Goal: Task Accomplishment & Management: Use online tool/utility

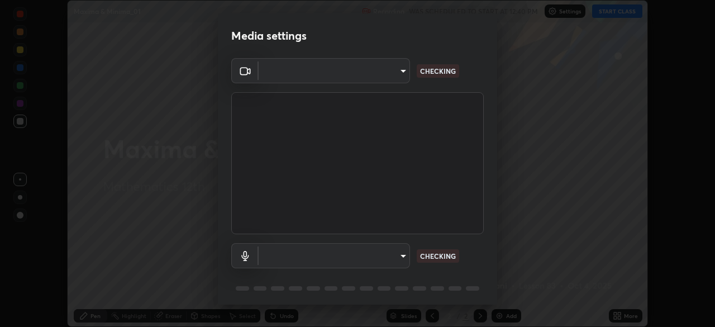
scroll to position [327, 715]
type input "48d4ebec2a65b2dd4e08a4d3c3d498e166fc714e6956805f42971d6139060545"
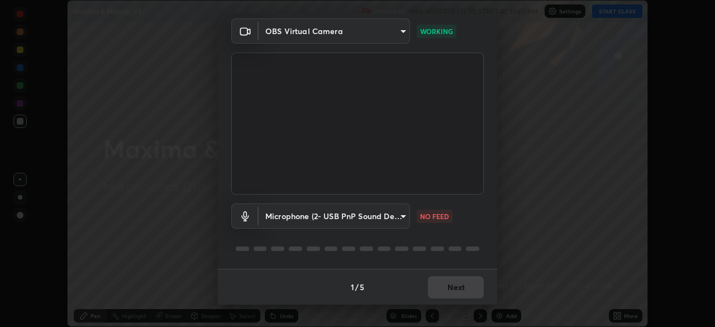
click at [404, 215] on body "Erase all Maxima & Minima_01 Recording WAS SCHEDULED TO START AT 12:40 PM Setti…" at bounding box center [357, 163] width 715 height 327
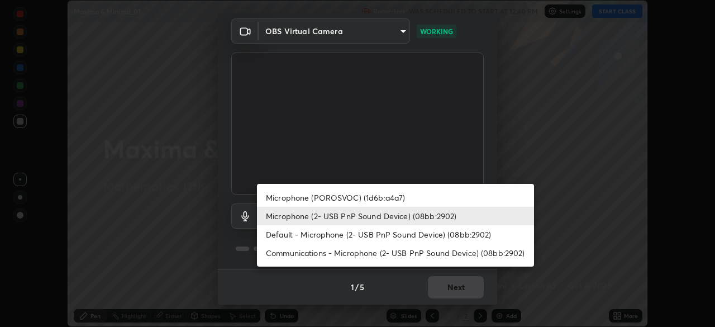
click at [419, 222] on li "Microphone (2- USB PnP Sound Device) (08bb:2902)" at bounding box center [395, 216] width 277 height 18
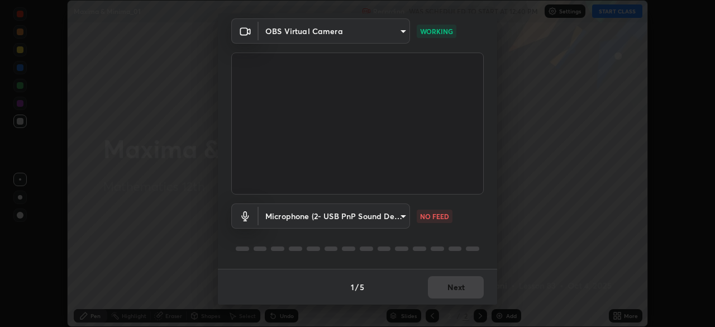
click at [404, 218] on body "Erase all Maxima & Minima_01 Recording WAS SCHEDULED TO START AT 12:40 PM Setti…" at bounding box center [357, 163] width 715 height 327
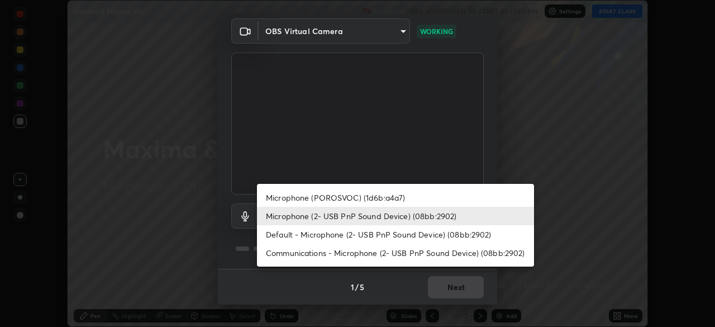
click at [408, 256] on li "Communications - Microphone (2- USB PnP Sound Device) (08bb:2902)" at bounding box center [395, 252] width 277 height 18
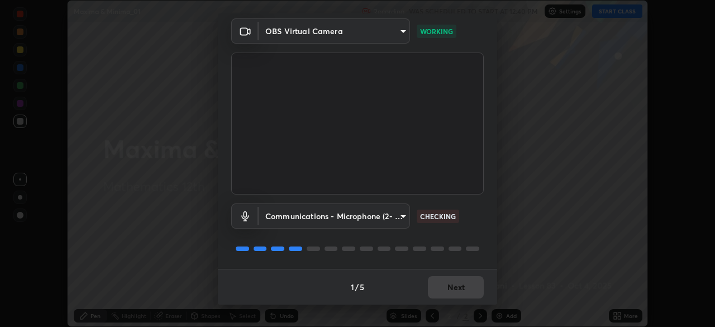
click at [402, 221] on body "Erase all Maxima & Minima_01 Recording WAS SCHEDULED TO START AT 12:40 PM Setti…" at bounding box center [357, 163] width 715 height 327
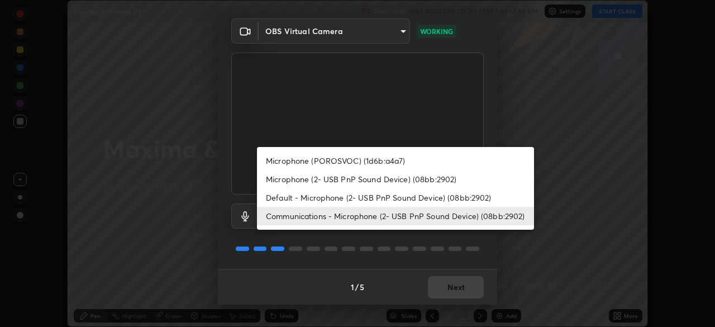
click at [393, 180] on li "Microphone (2- USB PnP Sound Device) (08bb:2902)" at bounding box center [395, 179] width 277 height 18
type input "86a482b51c917e1ed7aac859553a4f7b6a3a469686b72bf12e1f686c3eed9cd1"
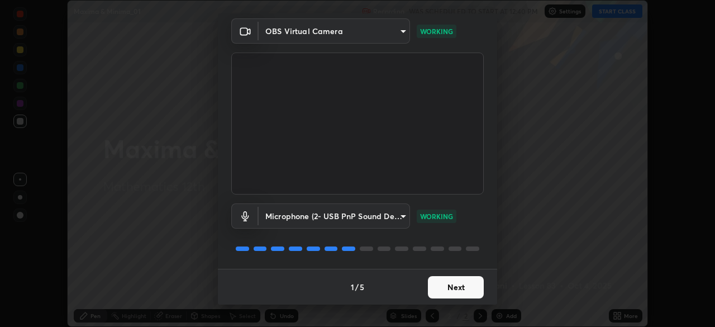
click at [458, 287] on button "Next" at bounding box center [456, 287] width 56 height 22
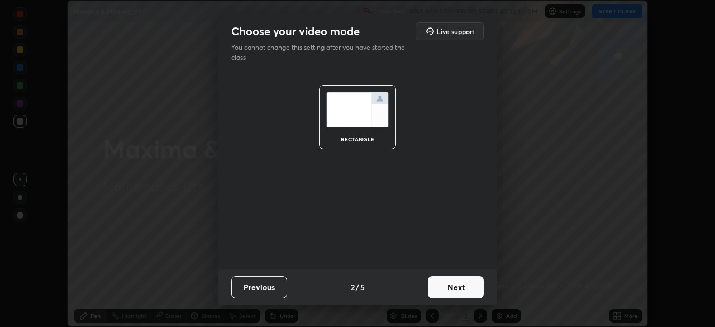
click at [461, 286] on button "Next" at bounding box center [456, 287] width 56 height 22
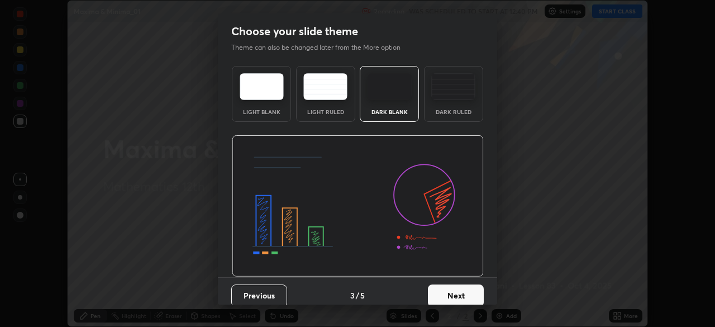
click at [466, 287] on button "Next" at bounding box center [456, 295] width 56 height 22
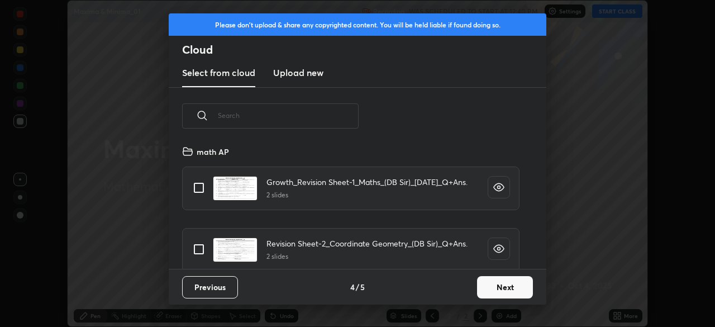
click at [485, 287] on button "Next" at bounding box center [505, 287] width 56 height 22
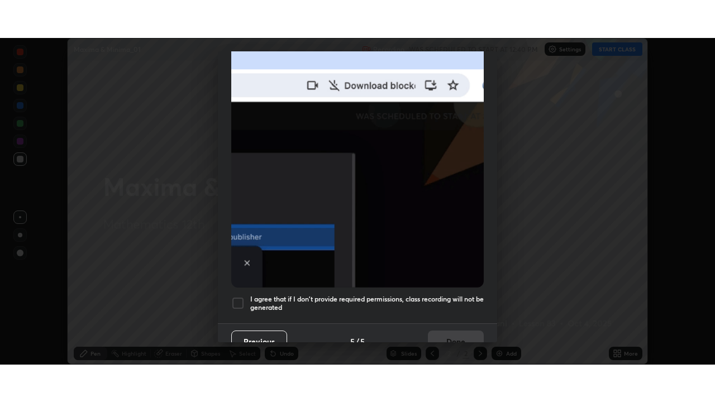
scroll to position [267, 0]
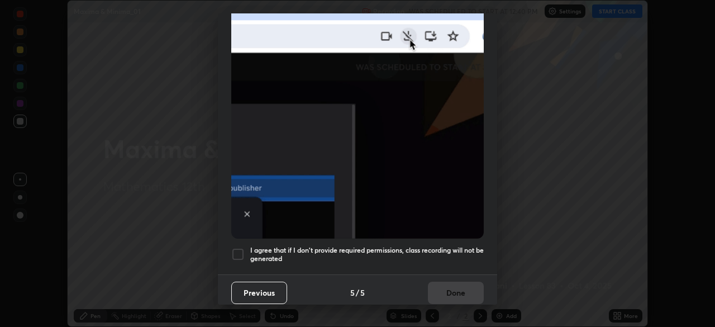
click at [238, 247] on div at bounding box center [237, 253] width 13 height 13
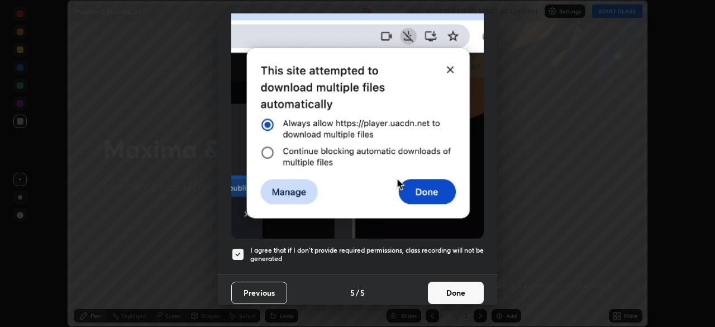
click at [449, 287] on button "Done" at bounding box center [456, 292] width 56 height 22
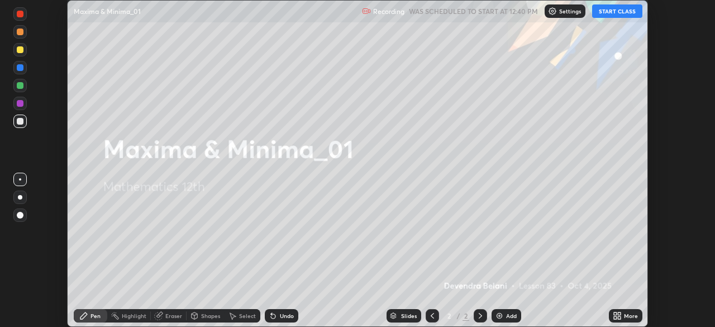
click at [619, 11] on button "START CLASS" at bounding box center [617, 10] width 50 height 13
click at [502, 319] on div "Add" at bounding box center [506, 315] width 30 height 13
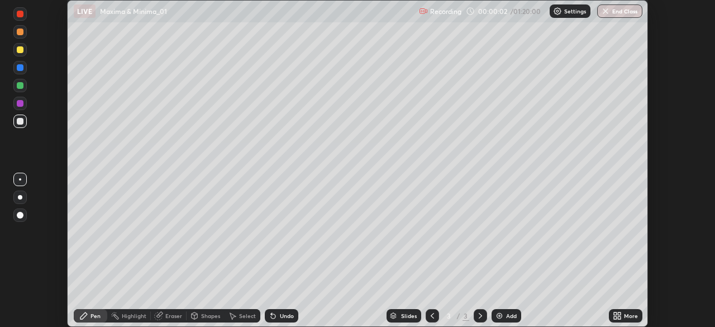
click at [615, 317] on icon at bounding box center [615, 317] width 3 height 3
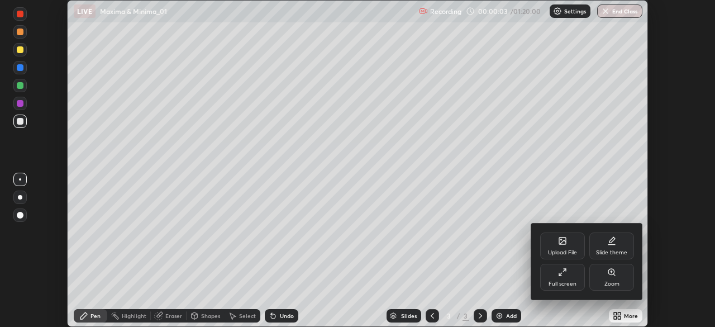
click at [559, 281] on div "Full screen" at bounding box center [562, 284] width 28 height 6
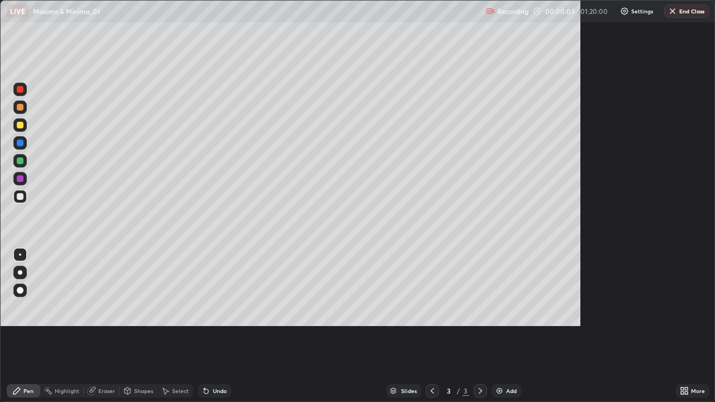
scroll to position [402, 715]
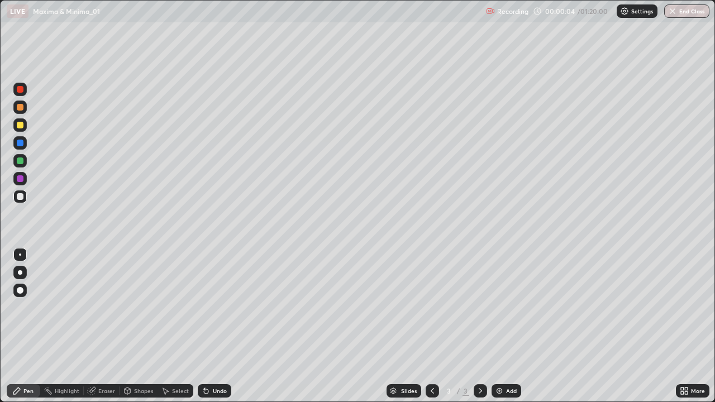
click at [22, 126] on div at bounding box center [20, 125] width 7 height 7
click at [23, 112] on div at bounding box center [19, 106] width 13 height 13
click at [222, 326] on div "Undo" at bounding box center [214, 390] width 33 height 13
click at [219, 326] on div "Undo" at bounding box center [220, 391] width 14 height 6
click at [217, 326] on div "Undo" at bounding box center [220, 391] width 14 height 6
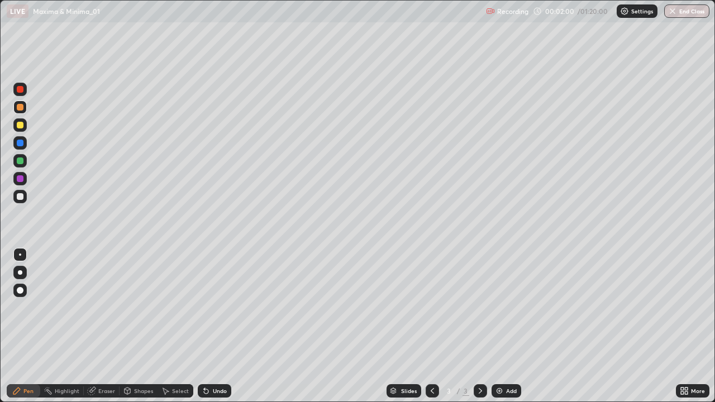
click at [224, 326] on div "Undo" at bounding box center [220, 391] width 14 height 6
click at [25, 198] on div at bounding box center [19, 196] width 13 height 13
click at [184, 326] on div "Select" at bounding box center [175, 390] width 36 height 13
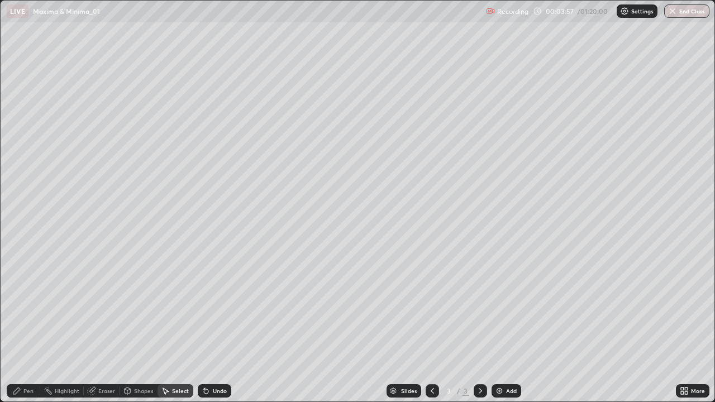
click at [183, 326] on div "Select" at bounding box center [180, 391] width 17 height 6
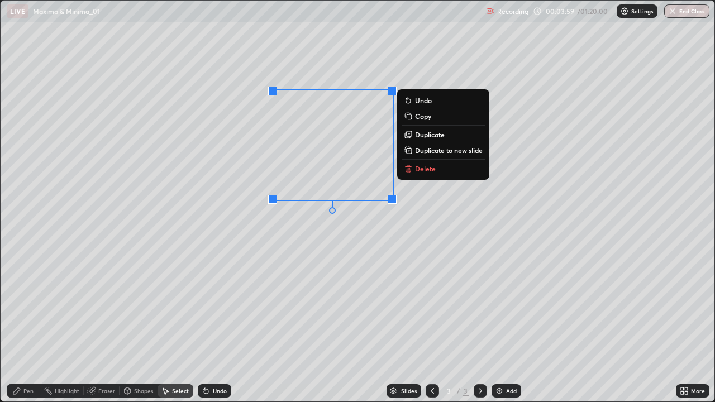
click at [423, 174] on button "Delete" at bounding box center [442, 168] width 83 height 13
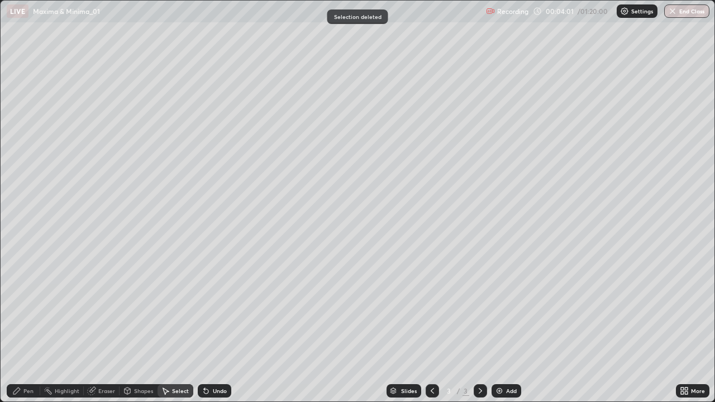
click at [32, 326] on div "Pen" at bounding box center [23, 390] width 33 height 13
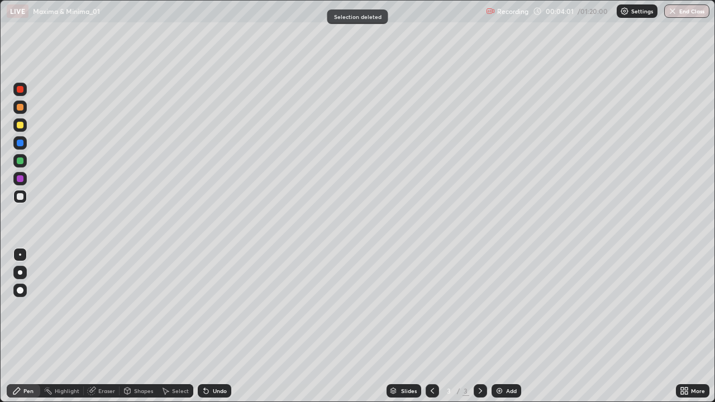
click at [23, 112] on div at bounding box center [19, 106] width 13 height 13
click at [19, 196] on div at bounding box center [20, 196] width 7 height 7
click at [224, 326] on div "Undo" at bounding box center [220, 391] width 14 height 6
click at [222, 326] on div "Undo" at bounding box center [220, 391] width 14 height 6
click at [217, 326] on div "Undo" at bounding box center [220, 391] width 14 height 6
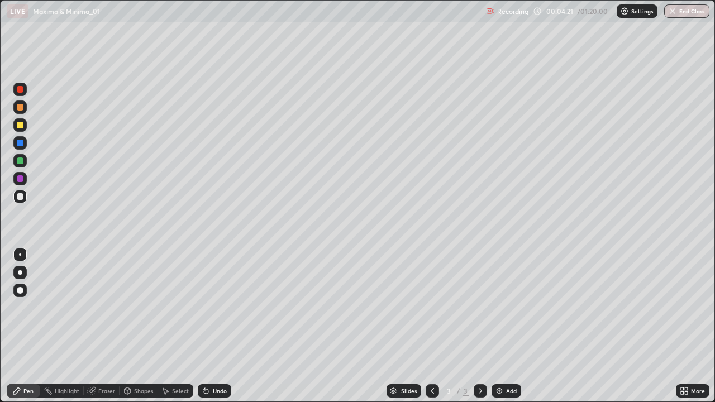
click at [216, 326] on div "Undo" at bounding box center [214, 390] width 33 height 13
click at [217, 326] on div "Undo" at bounding box center [214, 390] width 33 height 13
click at [25, 145] on div at bounding box center [19, 142] width 13 height 13
click at [505, 326] on div "Add" at bounding box center [506, 390] width 30 height 13
click at [20, 108] on div at bounding box center [20, 107] width 7 height 7
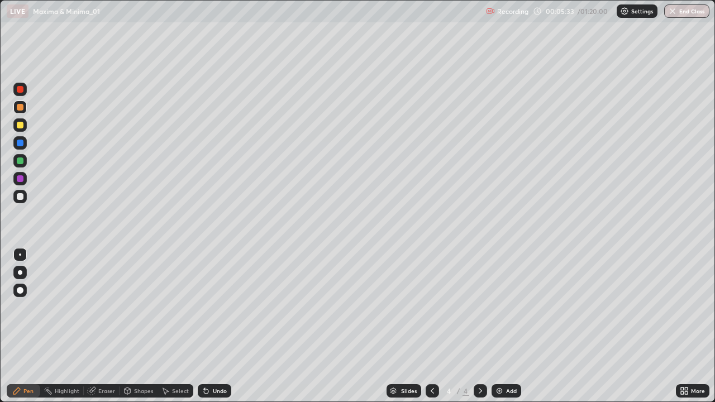
click at [21, 200] on div at bounding box center [19, 196] width 13 height 13
click at [21, 144] on div at bounding box center [20, 143] width 7 height 7
click at [217, 326] on div "Undo" at bounding box center [220, 391] width 14 height 6
click at [433, 326] on icon at bounding box center [432, 390] width 9 height 9
click at [480, 326] on icon at bounding box center [480, 390] width 9 height 9
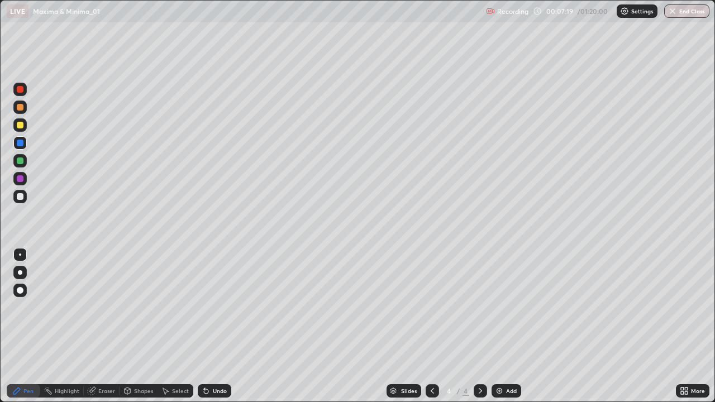
click at [515, 326] on div "Add" at bounding box center [506, 390] width 30 height 13
click at [26, 129] on div at bounding box center [19, 125] width 13 height 18
click at [23, 200] on div at bounding box center [19, 196] width 13 height 13
click at [511, 326] on div "Add" at bounding box center [511, 391] width 11 height 6
click at [26, 162] on div at bounding box center [19, 160] width 13 height 13
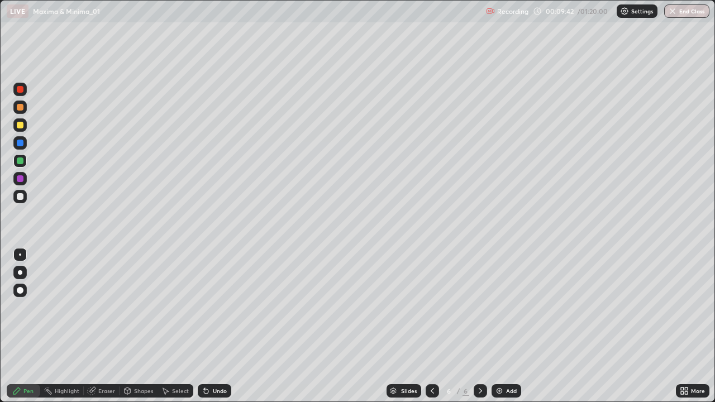
click at [26, 128] on div at bounding box center [19, 124] width 13 height 13
click at [24, 160] on div at bounding box center [19, 160] width 13 height 13
click at [506, 326] on div "Add" at bounding box center [511, 391] width 11 height 6
click at [21, 113] on div at bounding box center [19, 106] width 13 height 13
click at [22, 126] on div at bounding box center [20, 125] width 7 height 7
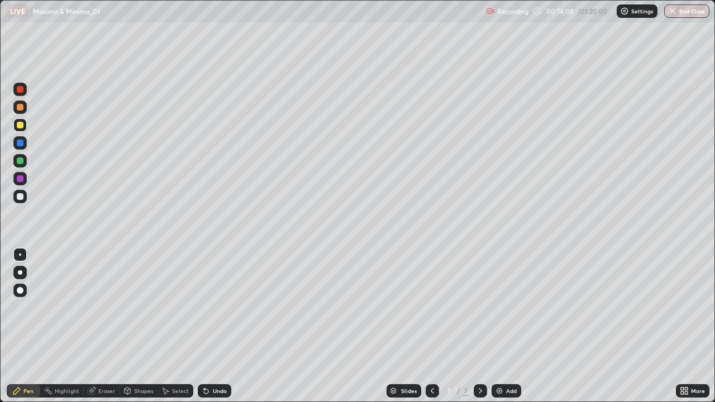
click at [213, 326] on div "Undo" at bounding box center [220, 391] width 14 height 6
click at [210, 326] on div "Undo" at bounding box center [214, 390] width 33 height 13
click at [209, 326] on icon at bounding box center [206, 390] width 9 height 9
click at [204, 326] on icon at bounding box center [206, 391] width 4 height 4
click at [204, 326] on icon at bounding box center [204, 388] width 1 height 1
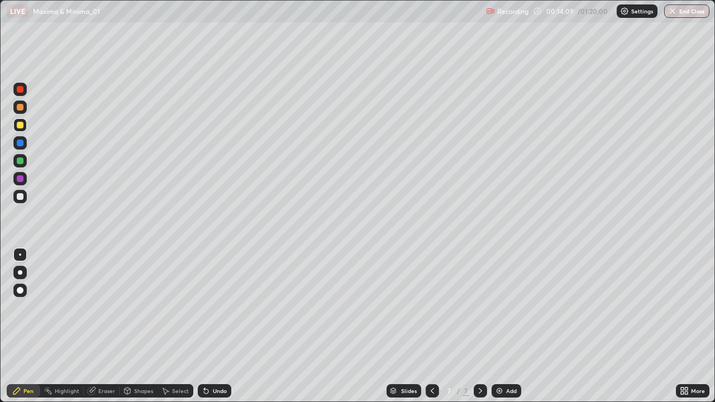
click at [204, 326] on icon at bounding box center [204, 388] width 1 height 1
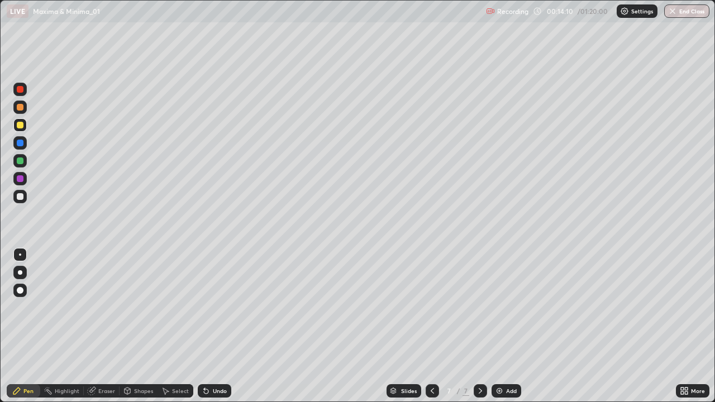
click at [204, 326] on icon at bounding box center [204, 388] width 1 height 1
click at [21, 143] on div at bounding box center [20, 143] width 7 height 7
click at [506, 326] on div "Add" at bounding box center [511, 391] width 11 height 6
click at [22, 110] on div at bounding box center [20, 107] width 7 height 7
click at [18, 161] on div at bounding box center [20, 160] width 7 height 7
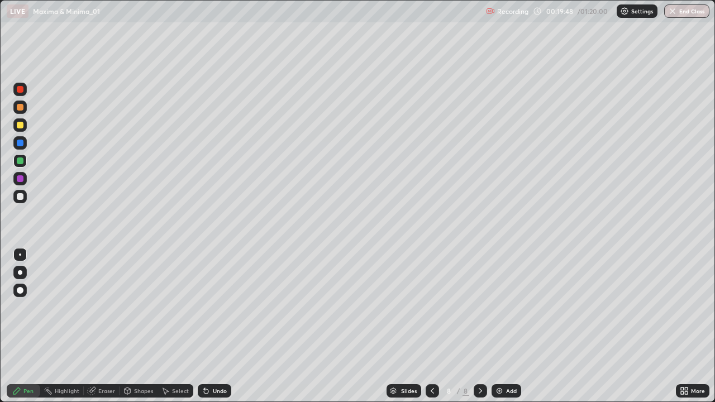
click at [431, 326] on icon at bounding box center [432, 390] width 9 height 9
click at [509, 326] on div "Add" at bounding box center [511, 391] width 11 height 6
click at [25, 128] on div at bounding box center [19, 124] width 13 height 13
click at [25, 197] on div at bounding box center [19, 196] width 13 height 13
click at [21, 145] on div at bounding box center [20, 143] width 7 height 7
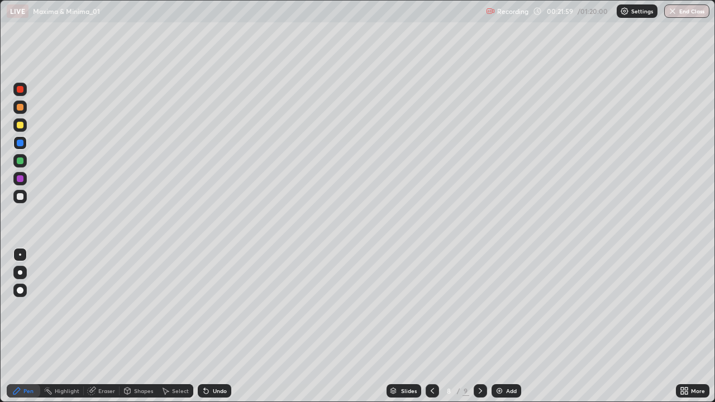
click at [18, 108] on div at bounding box center [20, 107] width 7 height 7
click at [114, 326] on div "Eraser" at bounding box center [102, 390] width 36 height 13
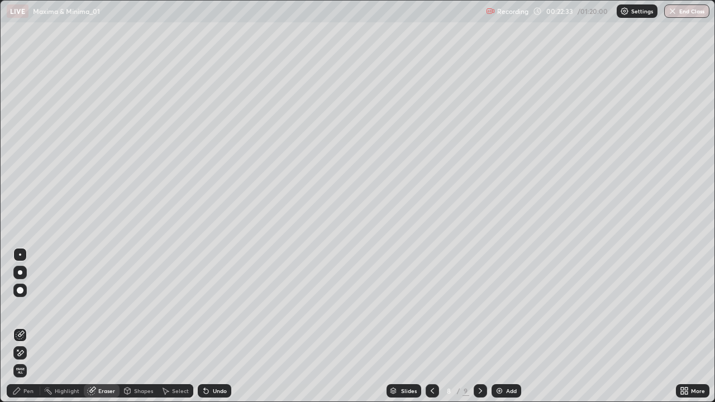
click at [29, 326] on div "Pen" at bounding box center [23, 390] width 33 height 13
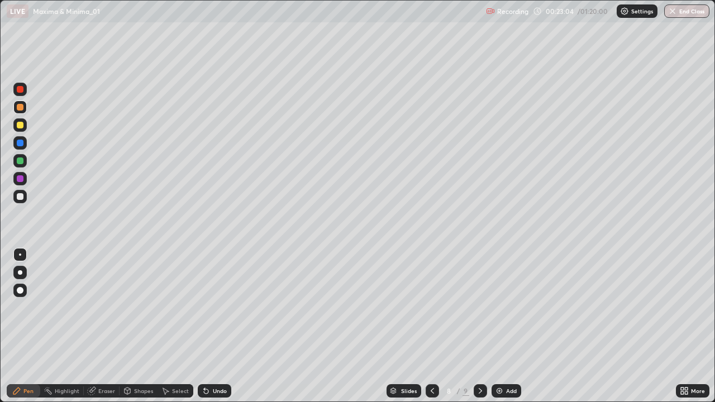
click at [509, 326] on div "Add" at bounding box center [511, 391] width 11 height 6
click at [432, 326] on icon at bounding box center [431, 390] width 9 height 9
click at [480, 326] on icon at bounding box center [479, 391] width 3 height 6
click at [479, 326] on icon at bounding box center [480, 390] width 9 height 9
click at [432, 326] on icon at bounding box center [431, 390] width 9 height 9
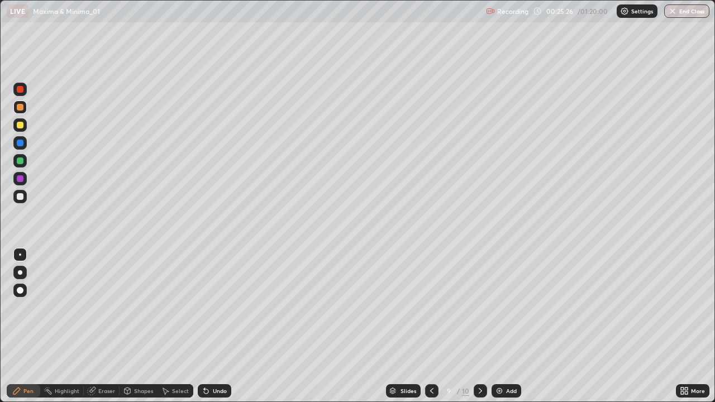
click at [431, 326] on icon at bounding box center [431, 391] width 3 height 6
click at [25, 126] on div at bounding box center [19, 124] width 13 height 13
click at [501, 326] on img at bounding box center [499, 390] width 9 height 9
click at [222, 326] on div "Undo" at bounding box center [220, 391] width 14 height 6
click at [220, 326] on div "Undo" at bounding box center [214, 390] width 33 height 13
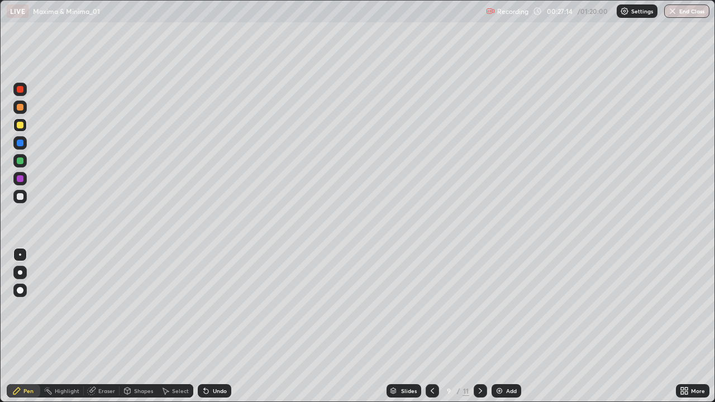
click at [223, 326] on div "Undo" at bounding box center [214, 390] width 33 height 13
click at [22, 159] on div at bounding box center [20, 160] width 7 height 7
click at [21, 199] on div at bounding box center [20, 196] width 7 height 7
click at [100, 326] on div "Eraser" at bounding box center [106, 391] width 17 height 6
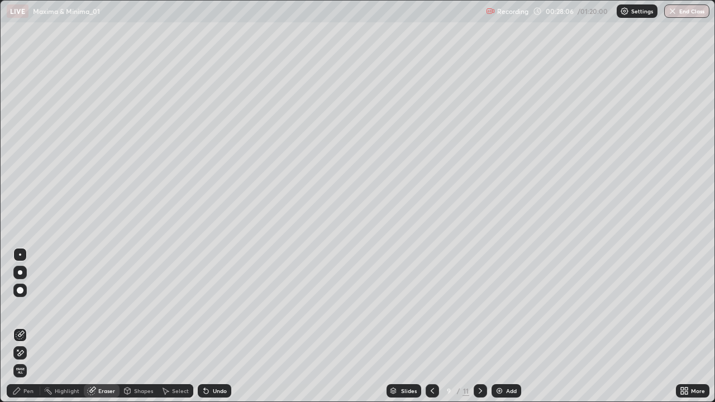
click at [32, 326] on div "Pen" at bounding box center [28, 391] width 10 height 6
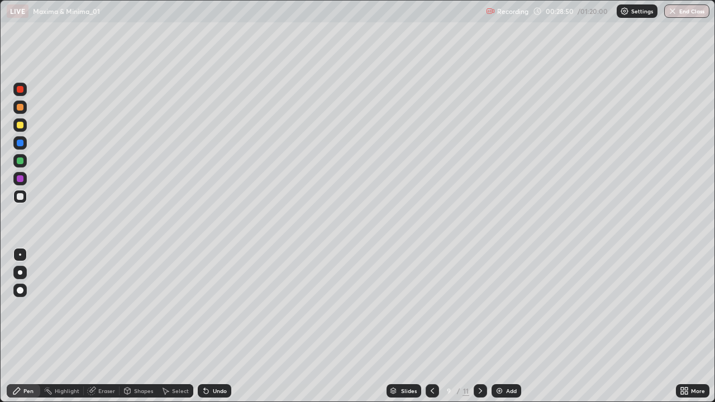
click at [209, 326] on div "Undo" at bounding box center [214, 390] width 33 height 13
click at [208, 326] on icon at bounding box center [206, 390] width 9 height 9
click at [205, 326] on icon at bounding box center [206, 390] width 9 height 9
click at [204, 326] on icon at bounding box center [204, 388] width 1 height 1
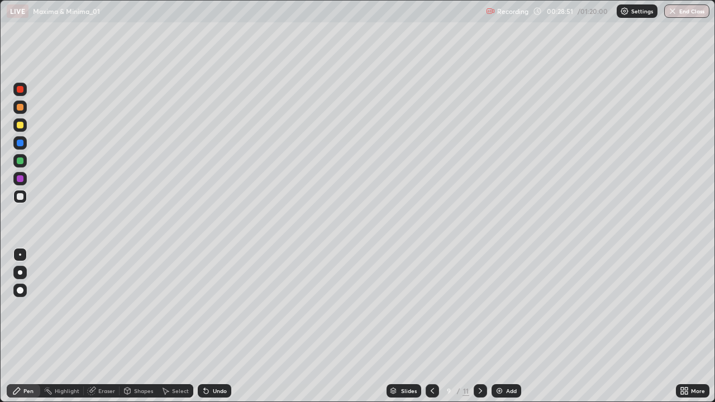
click at [204, 326] on icon at bounding box center [204, 388] width 1 height 1
click at [207, 326] on icon at bounding box center [206, 390] width 9 height 9
click at [204, 326] on icon at bounding box center [204, 388] width 1 height 1
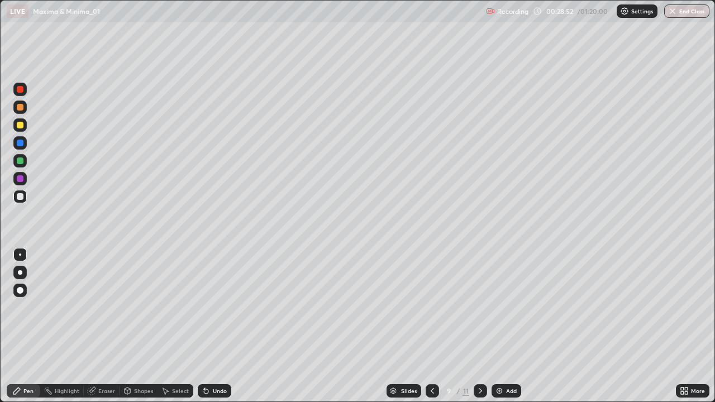
click at [204, 326] on icon at bounding box center [204, 388] width 1 height 1
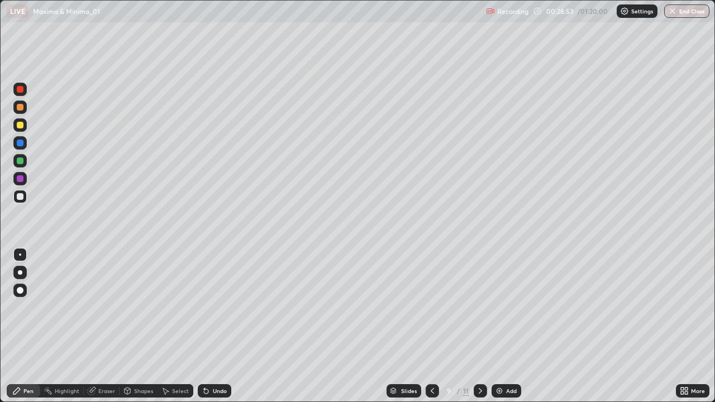
click at [204, 326] on icon at bounding box center [204, 388] width 1 height 1
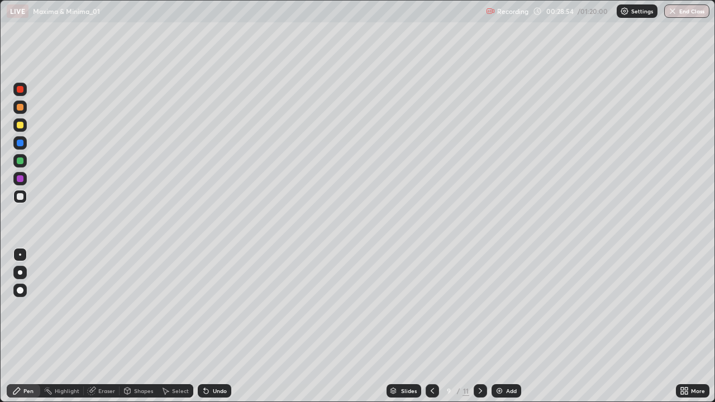
click at [204, 326] on icon at bounding box center [204, 388] width 1 height 1
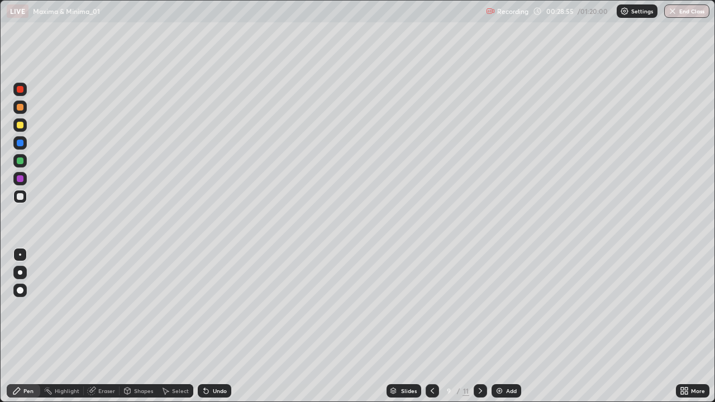
click at [204, 326] on icon at bounding box center [206, 391] width 4 height 4
click at [108, 326] on div "Eraser" at bounding box center [106, 391] width 17 height 6
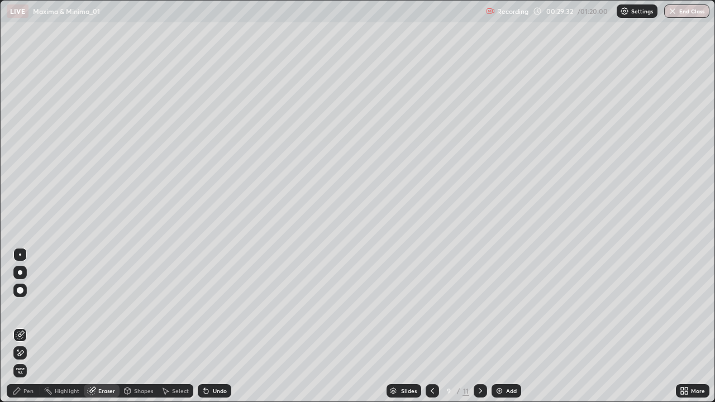
click at [29, 326] on div "Pen" at bounding box center [28, 391] width 10 height 6
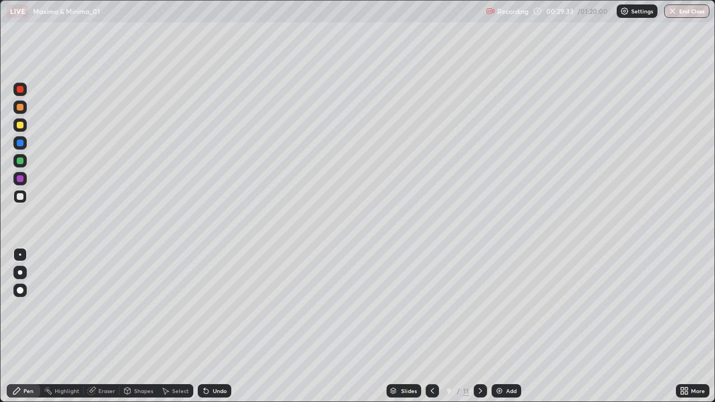
click at [22, 128] on div at bounding box center [20, 125] width 7 height 7
click at [180, 326] on div "Select" at bounding box center [175, 390] width 36 height 13
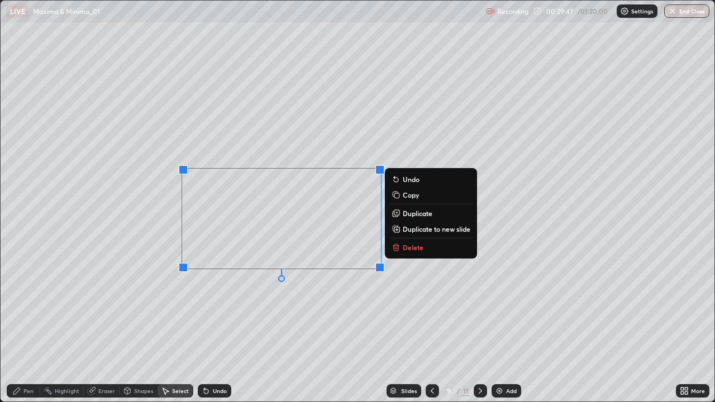
click at [419, 248] on p "Delete" at bounding box center [412, 247] width 21 height 9
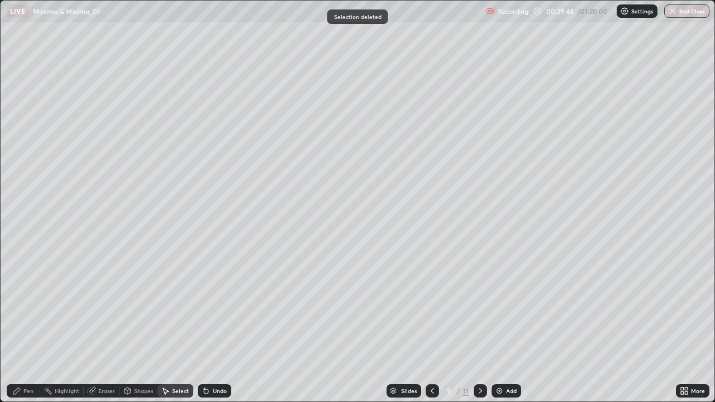
click at [26, 326] on div "Pen" at bounding box center [28, 391] width 10 height 6
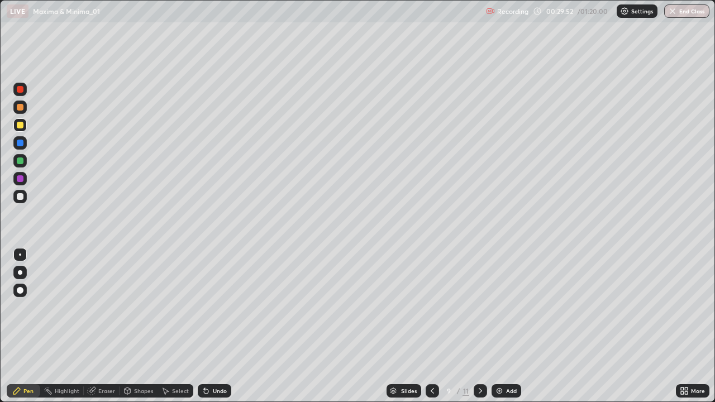
click at [19, 112] on div at bounding box center [19, 106] width 13 height 13
click at [171, 326] on div "Select" at bounding box center [175, 390] width 36 height 13
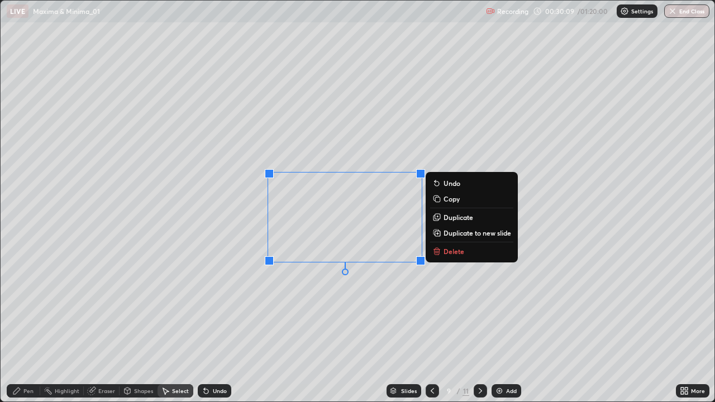
click at [454, 251] on p "Delete" at bounding box center [453, 251] width 21 height 9
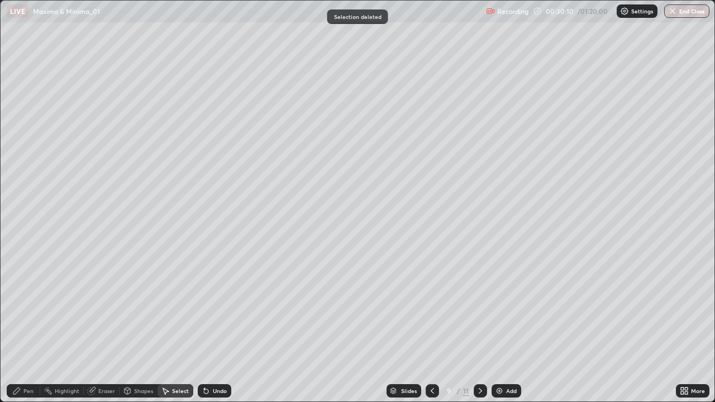
click at [26, 326] on div "Pen" at bounding box center [28, 391] width 10 height 6
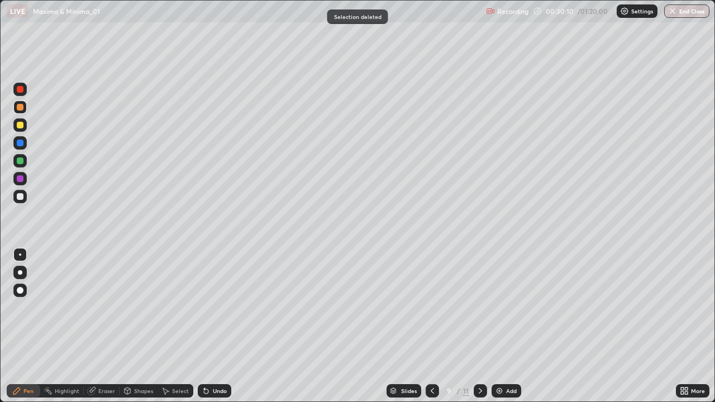
click at [23, 130] on div at bounding box center [19, 124] width 13 height 13
click at [208, 326] on icon at bounding box center [206, 390] width 9 height 9
click at [205, 326] on icon at bounding box center [206, 391] width 4 height 4
click at [204, 326] on icon at bounding box center [206, 391] width 4 height 4
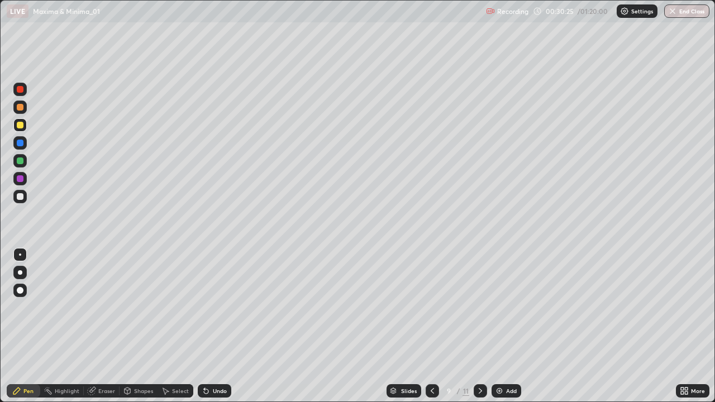
click at [204, 326] on icon at bounding box center [206, 391] width 4 height 4
click at [204, 326] on icon at bounding box center [204, 388] width 1 height 1
click at [203, 326] on icon at bounding box center [206, 390] width 9 height 9
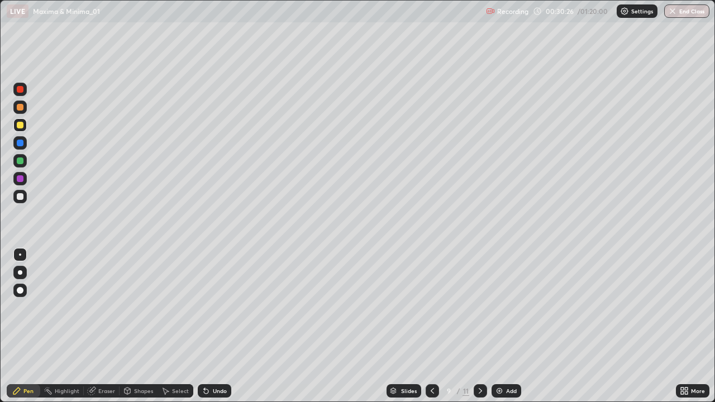
click at [202, 326] on div "Undo" at bounding box center [214, 390] width 33 height 13
click at [204, 326] on div "Undo" at bounding box center [214, 390] width 33 height 13
click at [203, 326] on div "Undo" at bounding box center [214, 390] width 33 height 13
click at [204, 326] on div "Undo" at bounding box center [212, 391] width 38 height 22
click at [205, 326] on div "Undo" at bounding box center [212, 391] width 38 height 22
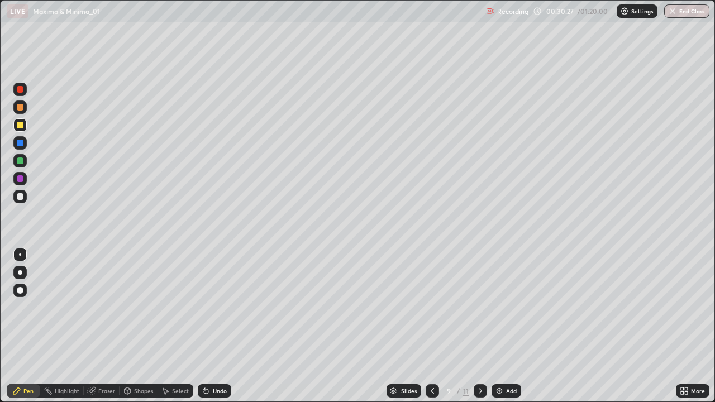
click at [205, 326] on div "Undo" at bounding box center [214, 390] width 33 height 13
click at [208, 326] on div "Undo" at bounding box center [214, 390] width 33 height 13
click at [18, 124] on div at bounding box center [20, 125] width 7 height 7
click at [23, 111] on div at bounding box center [19, 106] width 13 height 13
click at [23, 143] on div at bounding box center [20, 143] width 7 height 7
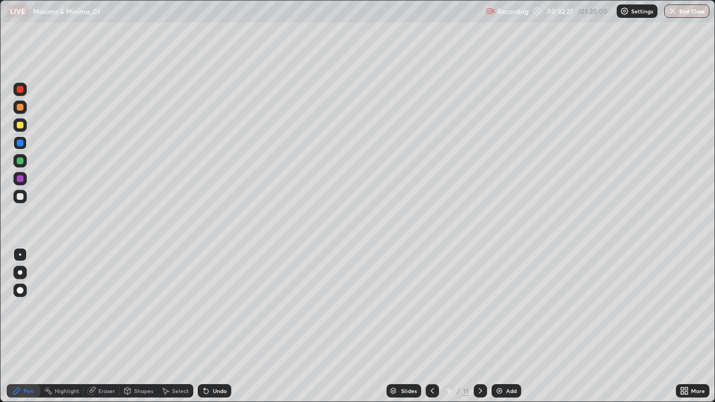
click at [25, 198] on div at bounding box center [19, 196] width 13 height 13
click at [26, 198] on div at bounding box center [19, 196] width 13 height 13
click at [510, 326] on div "Add" at bounding box center [511, 391] width 11 height 6
click at [21, 125] on div at bounding box center [20, 125] width 7 height 7
click at [21, 108] on div at bounding box center [20, 107] width 7 height 7
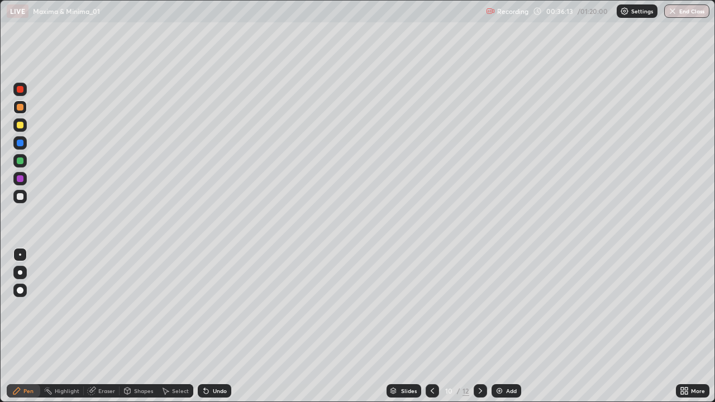
click at [26, 147] on div at bounding box center [19, 142] width 13 height 13
click at [228, 326] on div "Undo" at bounding box center [214, 390] width 33 height 13
click at [223, 326] on div "Undo" at bounding box center [220, 391] width 14 height 6
click at [226, 326] on div "Undo" at bounding box center [214, 390] width 33 height 13
click at [217, 326] on div "Undo" at bounding box center [220, 391] width 14 height 6
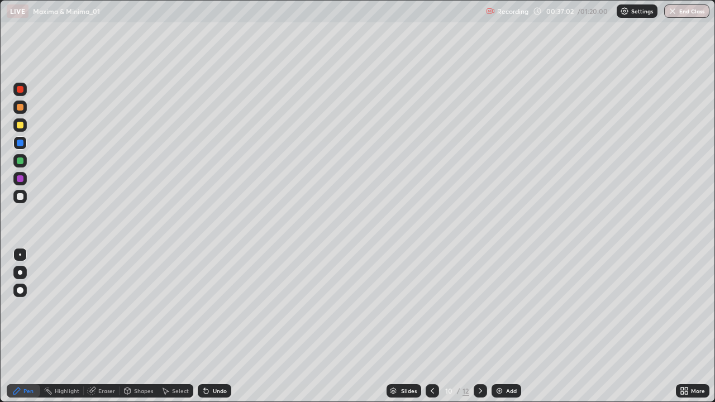
click at [216, 326] on div "Undo" at bounding box center [220, 391] width 14 height 6
click at [219, 326] on div "Undo" at bounding box center [220, 391] width 14 height 6
click at [509, 326] on div "Add" at bounding box center [511, 391] width 11 height 6
click at [21, 125] on div at bounding box center [20, 125] width 7 height 7
click at [428, 326] on icon at bounding box center [432, 390] width 9 height 9
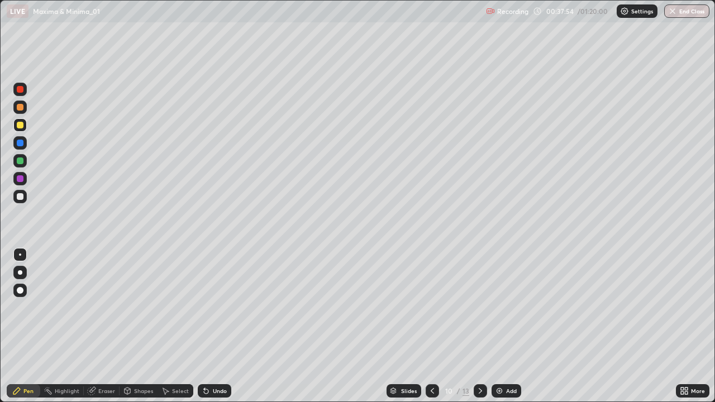
click at [473, 326] on div at bounding box center [479, 390] width 13 height 13
click at [190, 326] on div "Select" at bounding box center [175, 390] width 36 height 13
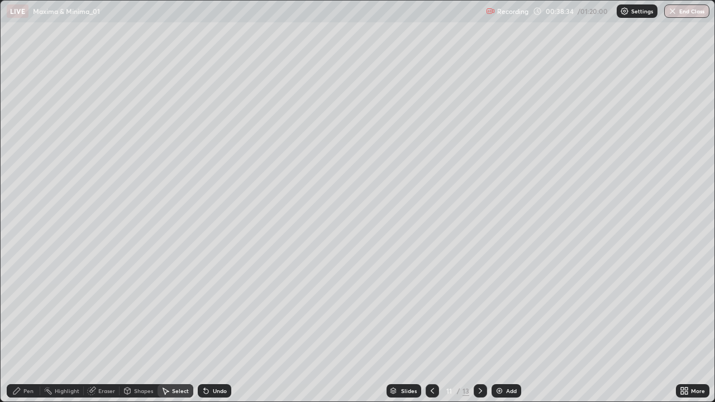
click at [428, 326] on icon at bounding box center [432, 390] width 9 height 9
click at [480, 326] on icon at bounding box center [480, 390] width 9 height 9
click at [430, 326] on icon at bounding box center [431, 391] width 3 height 6
click at [545, 245] on div "0 ° Undo Copy Duplicate Duplicate to new slide Delete" at bounding box center [357, 201] width 713 height 401
click at [435, 326] on div at bounding box center [431, 390] width 13 height 13
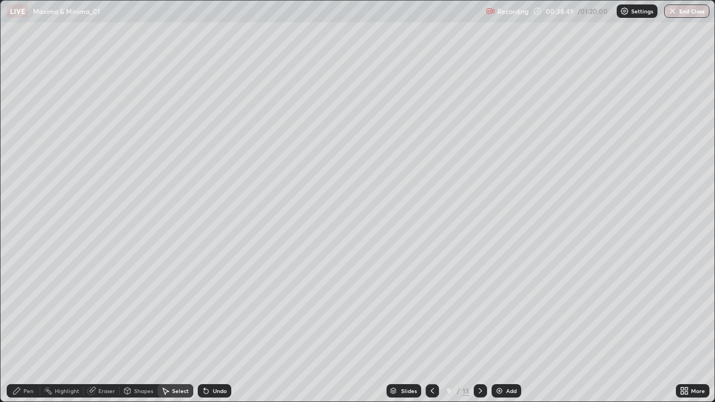
click at [479, 326] on icon at bounding box center [480, 390] width 9 height 9
click at [480, 326] on div at bounding box center [479, 390] width 13 height 13
click at [480, 326] on icon at bounding box center [480, 390] width 9 height 9
click at [431, 326] on icon at bounding box center [432, 390] width 9 height 9
click at [30, 326] on div "Pen" at bounding box center [23, 390] width 33 height 13
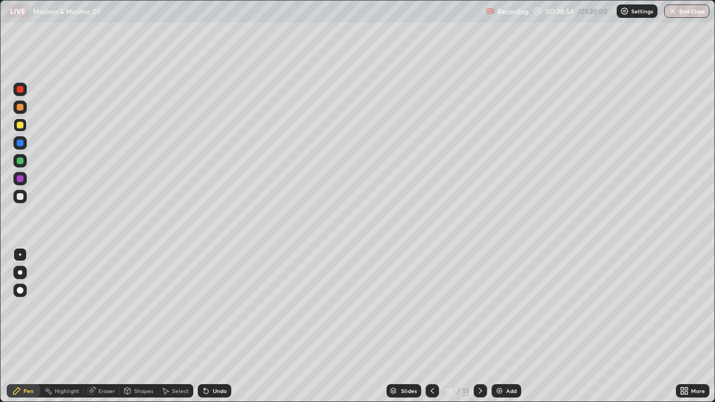
click at [19, 145] on div at bounding box center [20, 143] width 7 height 7
click at [432, 326] on icon at bounding box center [432, 390] width 9 height 9
click at [18, 126] on div at bounding box center [20, 125] width 7 height 7
click at [479, 326] on icon at bounding box center [480, 390] width 9 height 9
click at [512, 326] on div "Add" at bounding box center [511, 391] width 11 height 6
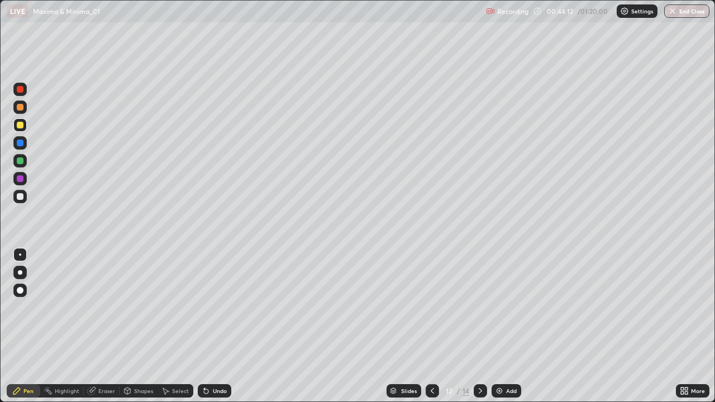
click at [20, 161] on div at bounding box center [20, 160] width 7 height 7
click at [23, 128] on div at bounding box center [19, 124] width 13 height 13
click at [22, 165] on div at bounding box center [19, 160] width 13 height 13
click at [112, 326] on div "Eraser" at bounding box center [106, 391] width 17 height 6
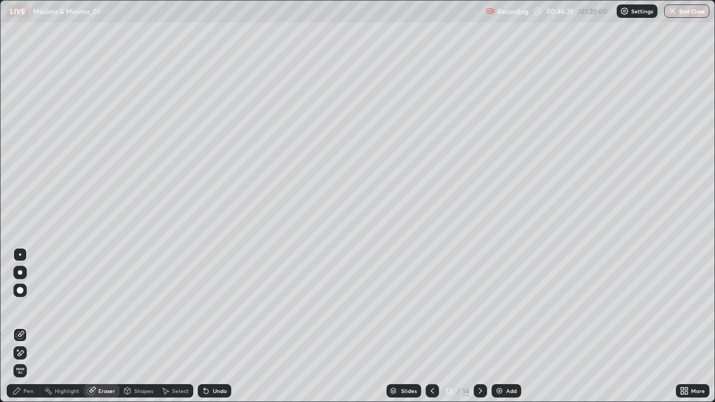
click at [30, 326] on div "Pen" at bounding box center [28, 391] width 10 height 6
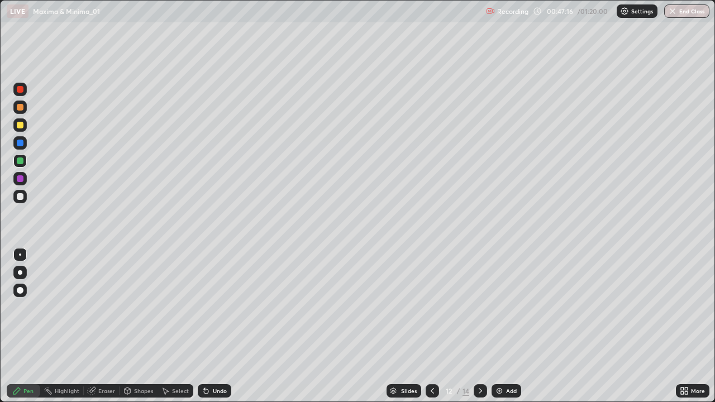
click at [26, 109] on div at bounding box center [19, 106] width 13 height 13
click at [18, 108] on div at bounding box center [20, 107] width 7 height 7
click at [218, 326] on div "Undo" at bounding box center [220, 391] width 14 height 6
click at [20, 197] on div at bounding box center [20, 196] width 7 height 7
click at [221, 326] on div "Undo" at bounding box center [220, 391] width 14 height 6
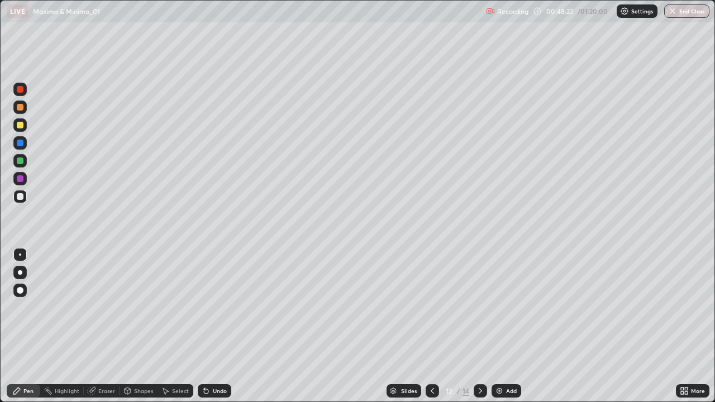
click at [218, 326] on div "Undo" at bounding box center [214, 390] width 33 height 13
click at [215, 326] on div "Undo" at bounding box center [214, 390] width 33 height 13
click at [106, 326] on div "Eraser" at bounding box center [106, 391] width 17 height 6
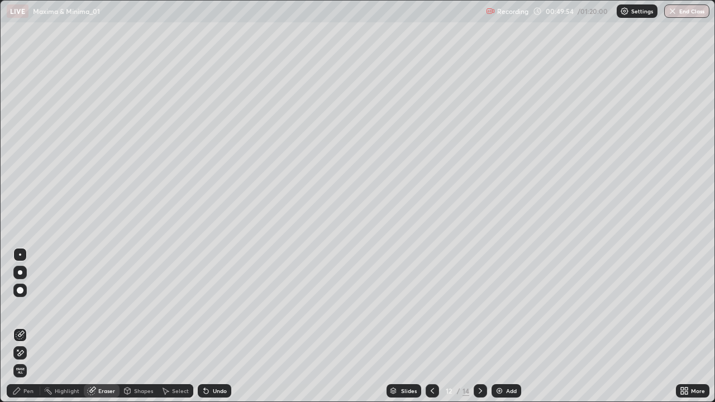
click at [33, 326] on div "Pen" at bounding box center [28, 391] width 10 height 6
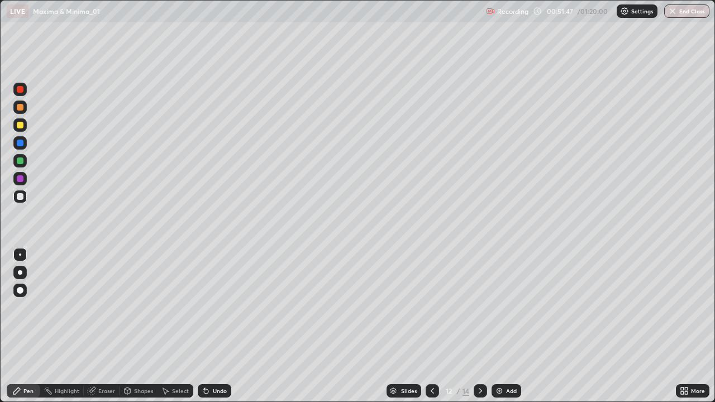
click at [186, 326] on div "Select" at bounding box center [180, 391] width 17 height 6
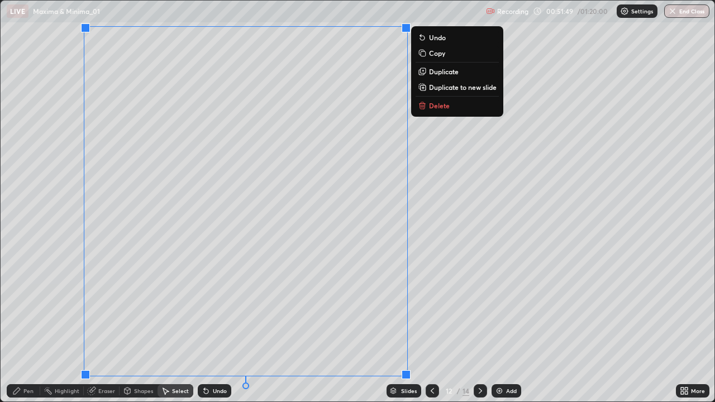
click at [462, 108] on button "Delete" at bounding box center [456, 105] width 83 height 13
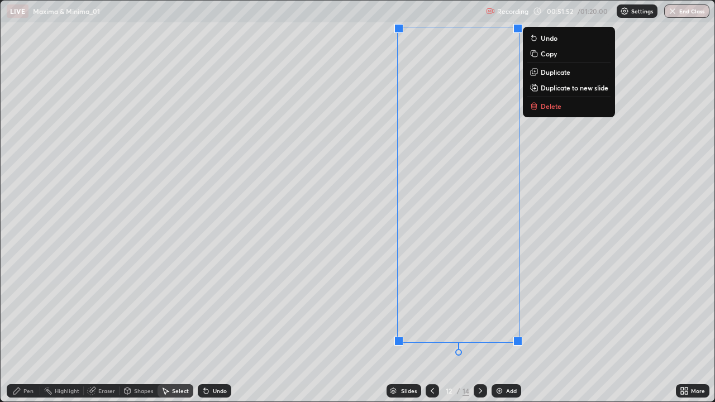
click at [574, 112] on button "Delete" at bounding box center [568, 105] width 83 height 13
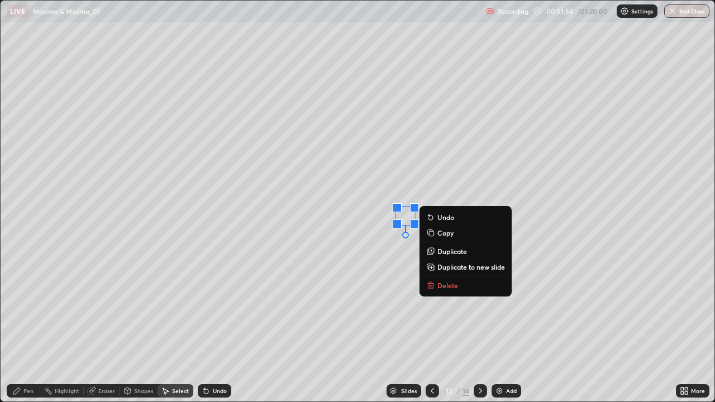
click at [447, 290] on button "Delete" at bounding box center [465, 285] width 83 height 13
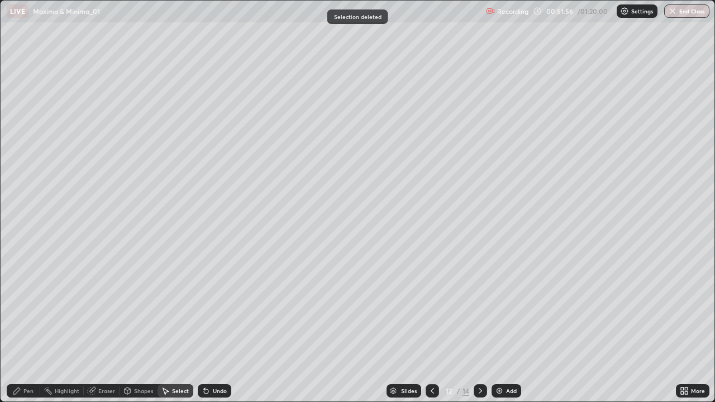
click at [45, 326] on circle at bounding box center [45, 388] width 1 height 1
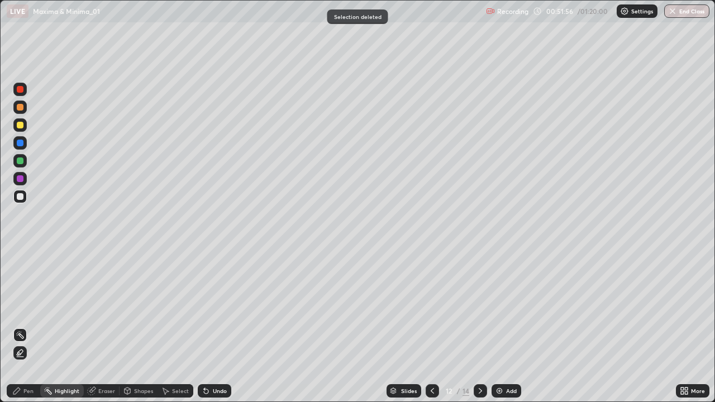
click at [22, 109] on div at bounding box center [20, 107] width 7 height 7
click at [35, 326] on div "Pen" at bounding box center [23, 390] width 33 height 13
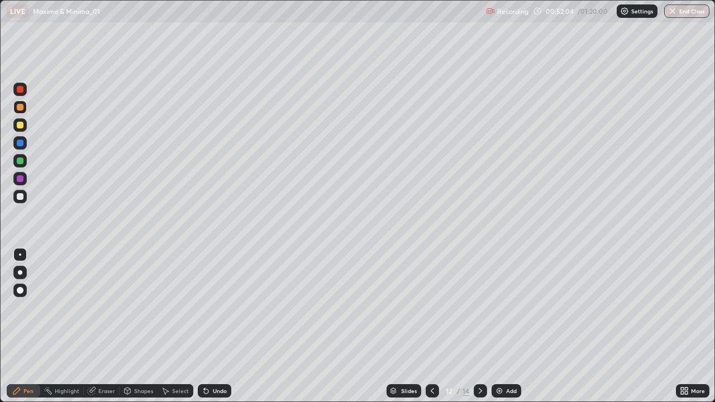
click at [21, 124] on div at bounding box center [20, 125] width 7 height 7
click at [21, 143] on div at bounding box center [20, 143] width 7 height 7
click at [21, 130] on div at bounding box center [19, 124] width 13 height 13
click at [501, 326] on div "Add" at bounding box center [506, 390] width 30 height 13
click at [222, 326] on div "Undo" at bounding box center [220, 391] width 14 height 6
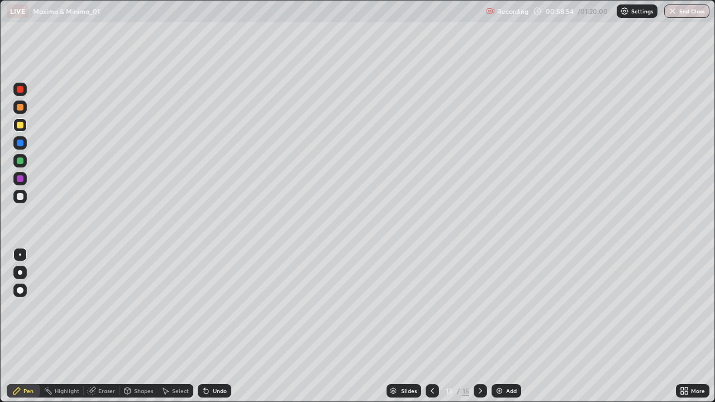
click at [188, 326] on div "Select" at bounding box center [175, 390] width 36 height 13
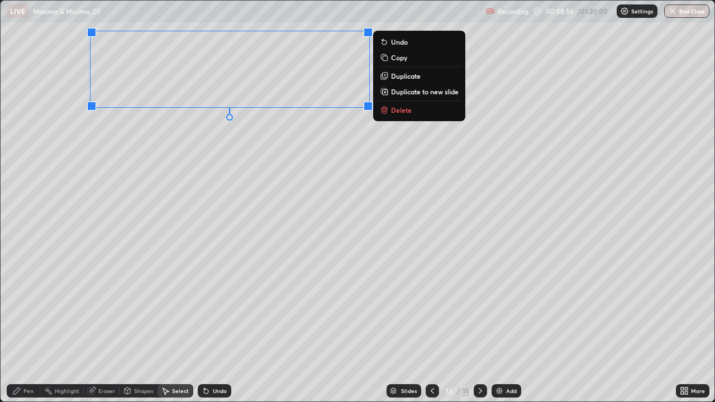
click at [398, 116] on button "Delete" at bounding box center [418, 109] width 83 height 13
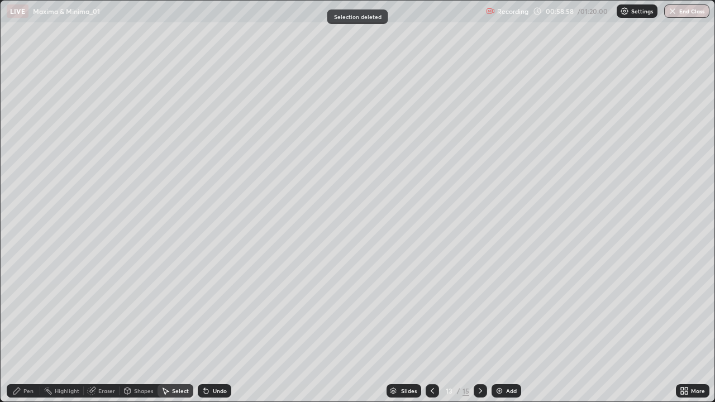
click at [32, 326] on div "Pen" at bounding box center [28, 391] width 10 height 6
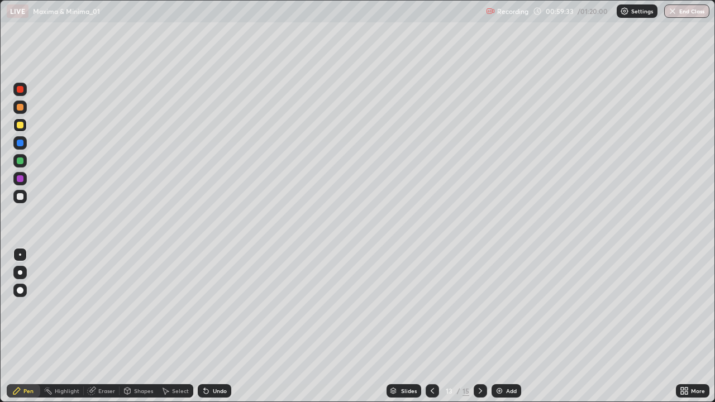
click at [23, 112] on div at bounding box center [19, 106] width 13 height 13
click at [21, 93] on div at bounding box center [19, 89] width 13 height 13
click at [504, 326] on div "Add" at bounding box center [506, 390] width 30 height 13
click at [23, 110] on div at bounding box center [19, 106] width 13 height 13
click at [227, 326] on div "Undo" at bounding box center [214, 390] width 33 height 13
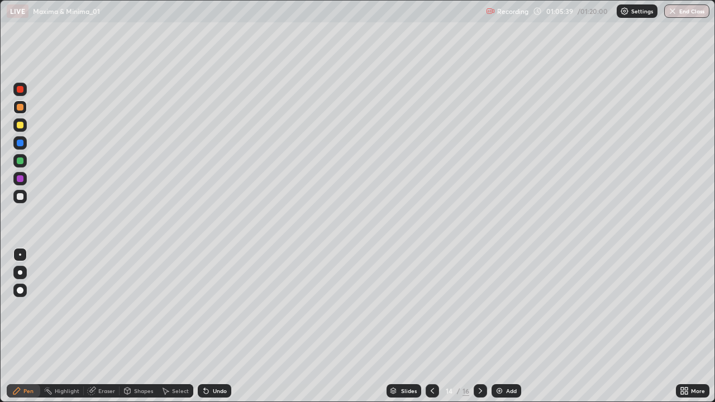
click at [116, 326] on div "Eraser" at bounding box center [102, 390] width 36 height 13
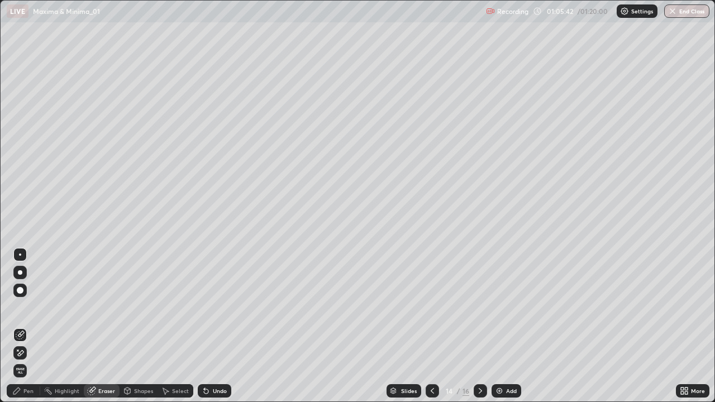
click at [27, 326] on div "Pen" at bounding box center [28, 391] width 10 height 6
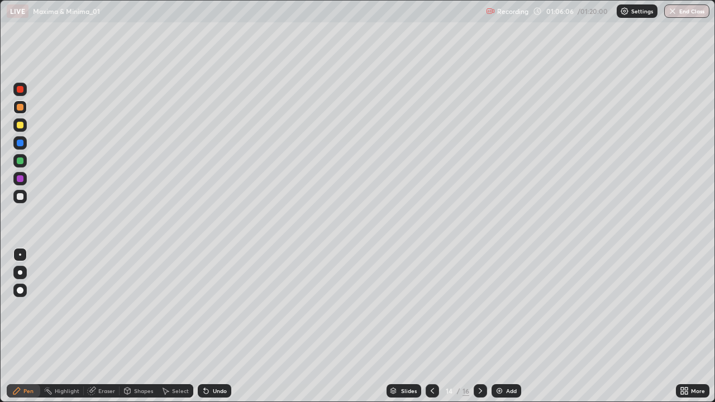
click at [221, 326] on div "Undo" at bounding box center [220, 391] width 14 height 6
click at [219, 326] on div "Undo" at bounding box center [220, 391] width 14 height 6
click at [222, 326] on div "Undo" at bounding box center [220, 391] width 14 height 6
click at [74, 326] on div "Highlight" at bounding box center [67, 391] width 25 height 6
click at [117, 326] on div "Eraser" at bounding box center [102, 390] width 36 height 13
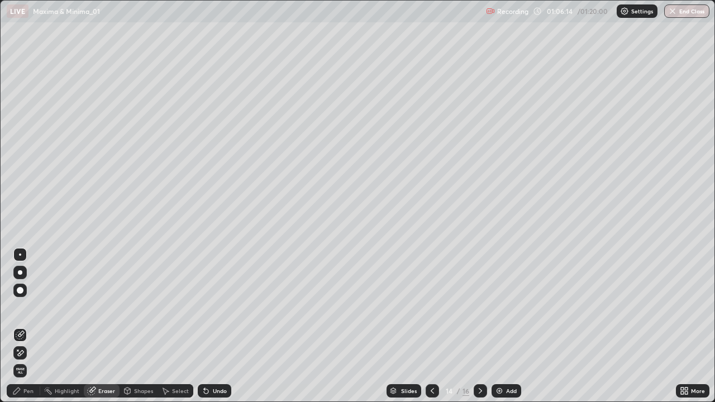
click at [26, 326] on div "Pen" at bounding box center [28, 391] width 10 height 6
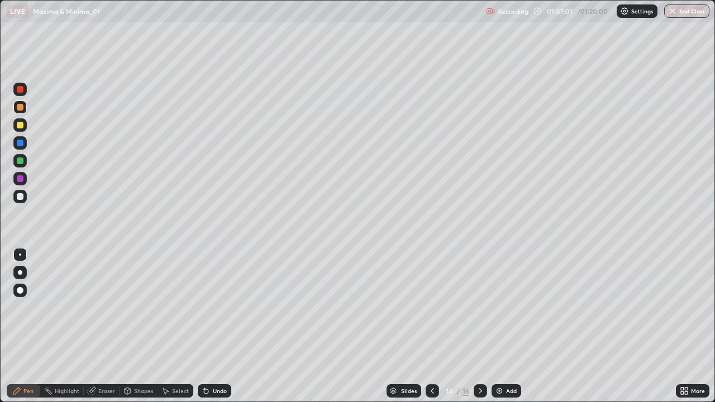
click at [21, 143] on div at bounding box center [20, 143] width 7 height 7
click at [21, 129] on div at bounding box center [19, 124] width 13 height 13
click at [19, 196] on div at bounding box center [20, 196] width 7 height 7
click at [20, 197] on div at bounding box center [20, 196] width 7 height 7
click at [22, 166] on div at bounding box center [19, 160] width 13 height 13
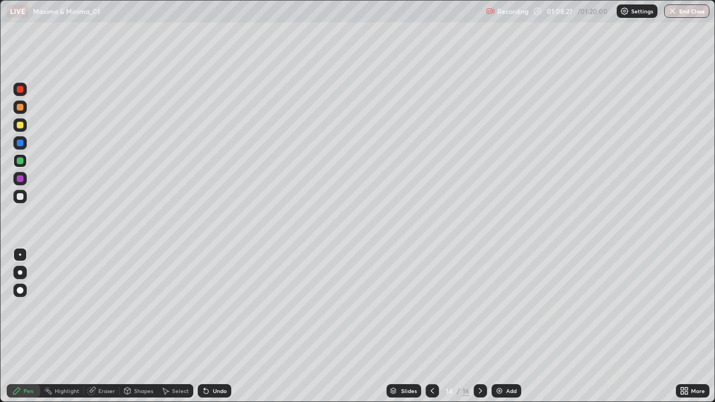
click at [17, 183] on div at bounding box center [19, 178] width 13 height 13
click at [21, 93] on div at bounding box center [19, 89] width 13 height 13
click at [21, 124] on div at bounding box center [20, 125] width 7 height 7
click at [20, 108] on div at bounding box center [20, 107] width 7 height 7
click at [22, 107] on div at bounding box center [20, 107] width 7 height 7
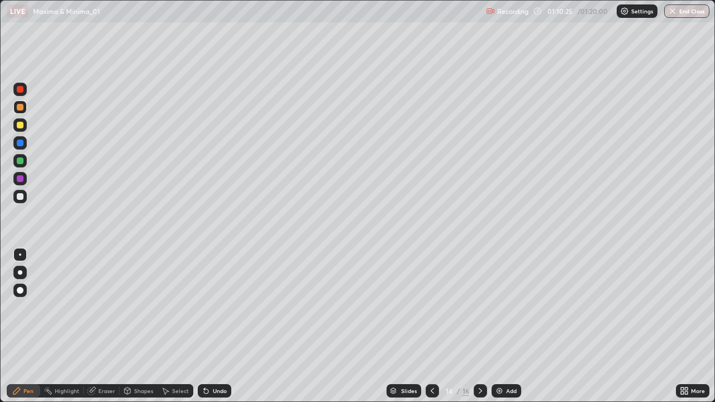
click at [21, 93] on div at bounding box center [19, 89] width 13 height 13
click at [21, 178] on div at bounding box center [20, 178] width 7 height 7
click at [21, 130] on div at bounding box center [19, 124] width 13 height 13
click at [20, 108] on div at bounding box center [20, 107] width 7 height 7
click at [20, 113] on div at bounding box center [19, 106] width 13 height 13
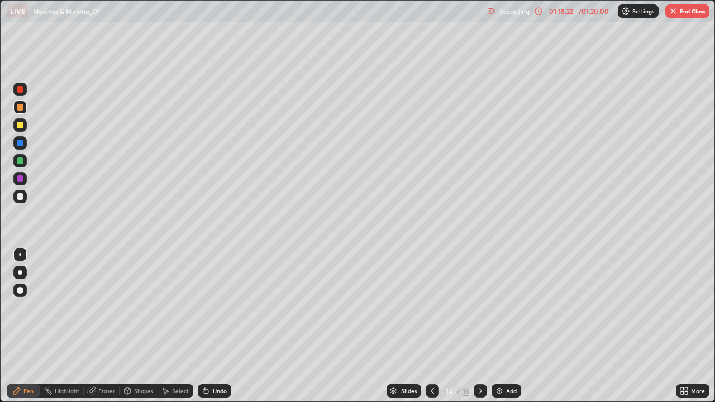
click at [689, 16] on button "End Class" at bounding box center [687, 10] width 44 height 13
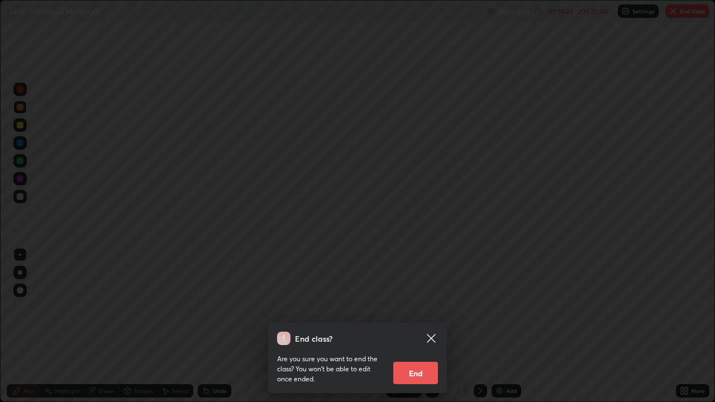
click at [430, 326] on button "End" at bounding box center [415, 373] width 45 height 22
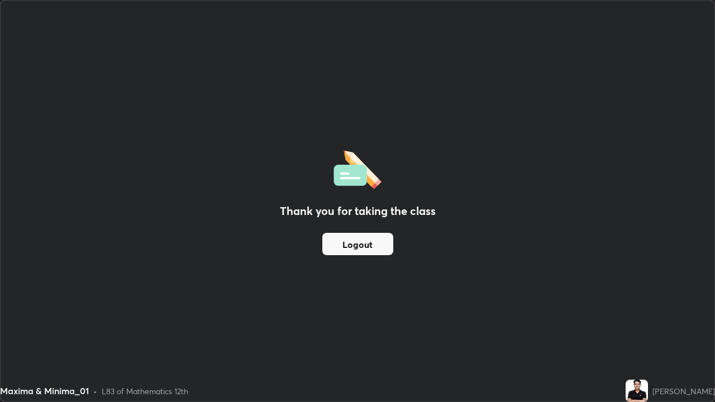
click at [389, 174] on div "Thank you for taking the class Logout" at bounding box center [357, 201] width 713 height 401
click at [374, 84] on div "Thank you for taking the class Logout" at bounding box center [357, 201] width 713 height 401
click at [376, 250] on button "Logout" at bounding box center [357, 244] width 71 height 22
click at [378, 246] on button "Logout" at bounding box center [357, 244] width 71 height 22
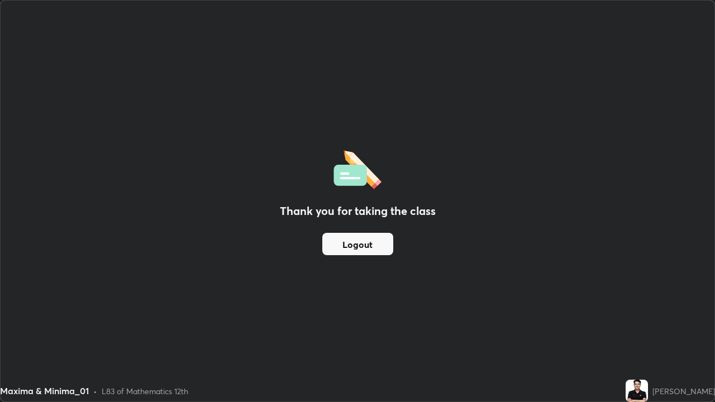
click at [374, 248] on button "Logout" at bounding box center [357, 244] width 71 height 22
click at [373, 246] on button "Logout" at bounding box center [357, 244] width 71 height 22
